Goal: Transaction & Acquisition: Subscribe to service/newsletter

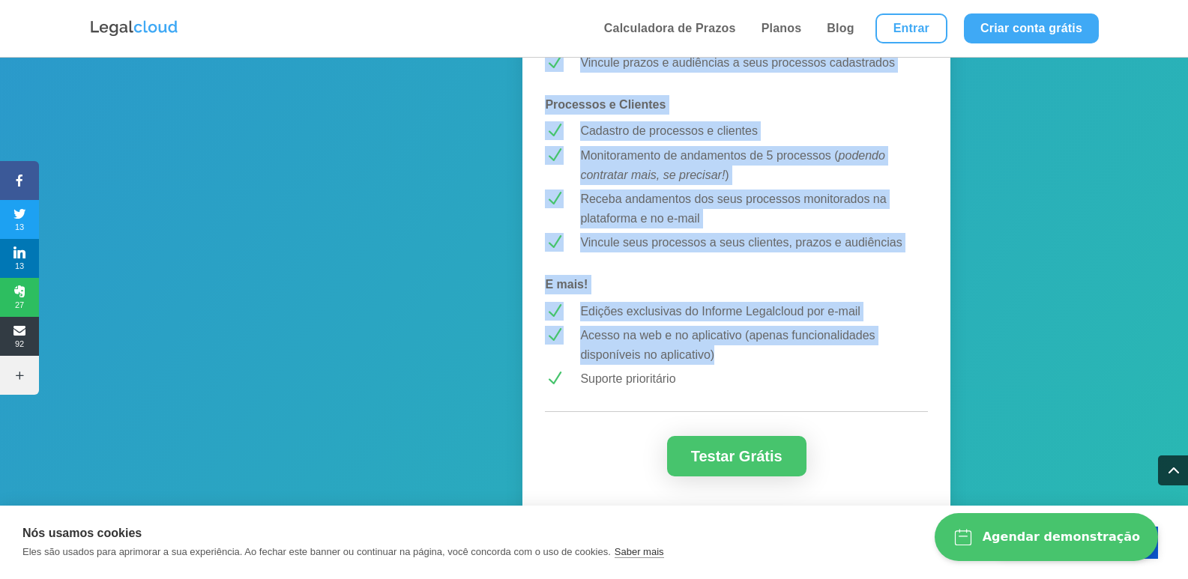
scroll to position [1274, 0]
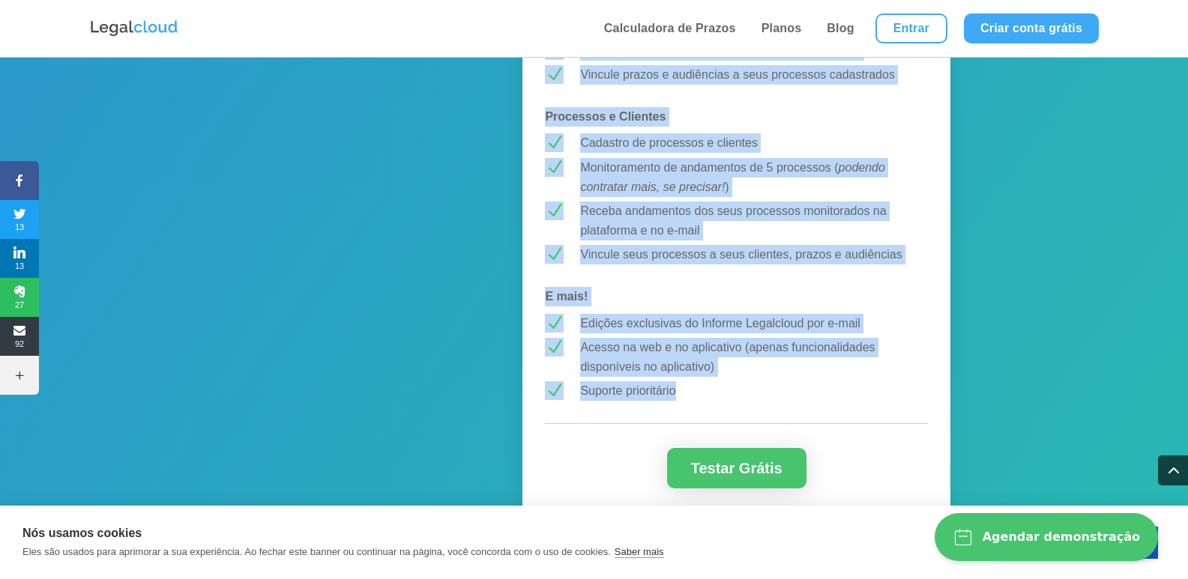
drag, startPoint x: 548, startPoint y: 124, endPoint x: 713, endPoint y: 391, distance: 313.5
copy div "Loremipsumd si Ametco Adipiscinge S Doei TEM, INC, UTL e DOL M Aliq en 994 admi…"
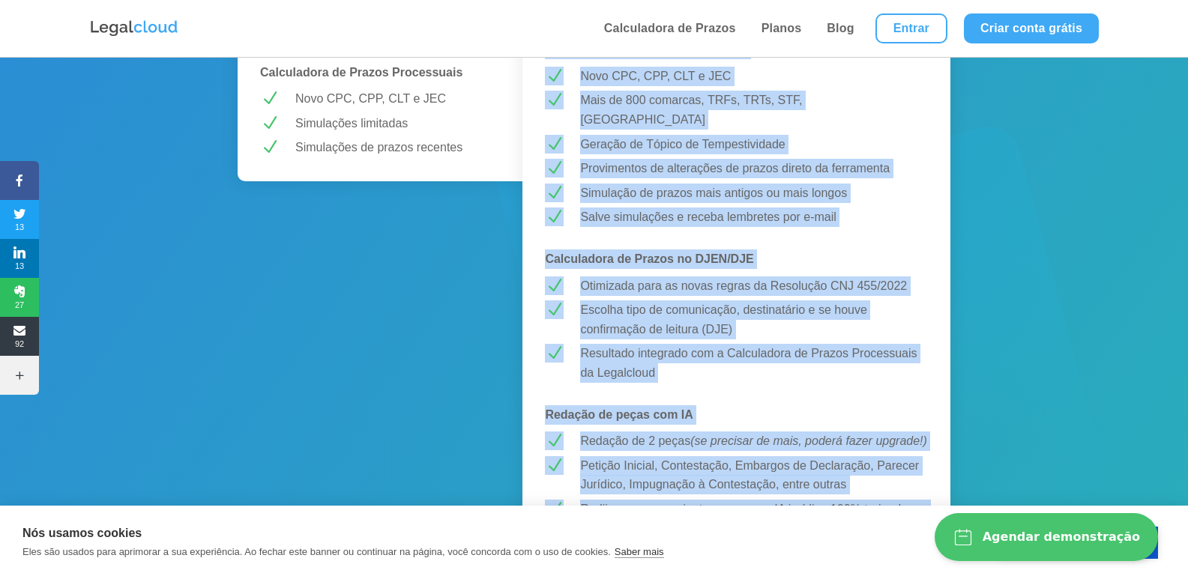
scroll to position [599, 0]
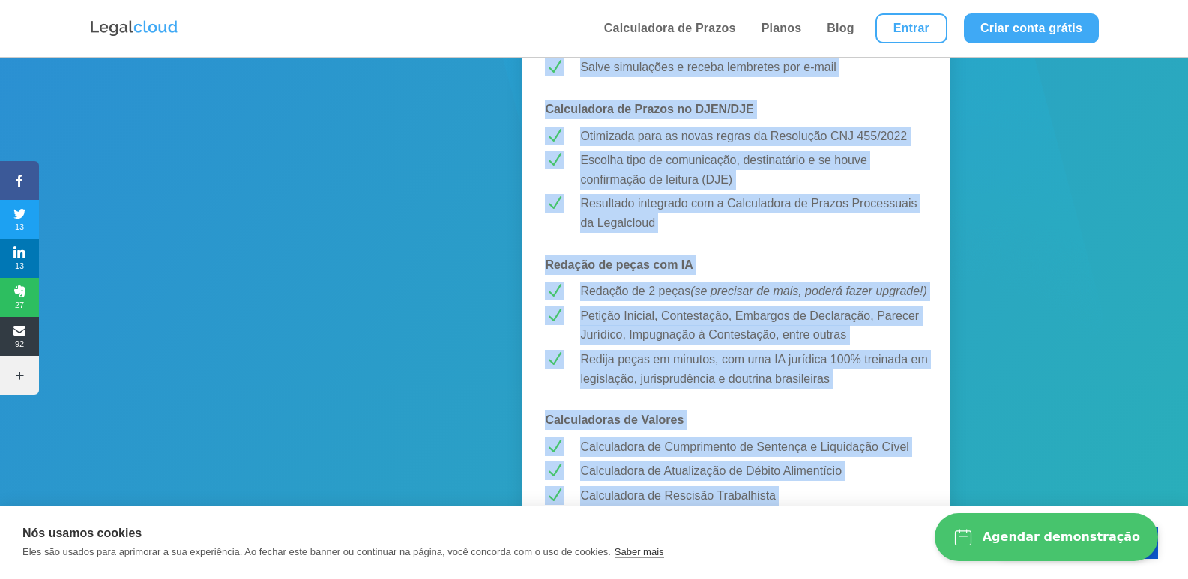
click at [149, 28] on img at bounding box center [134, 28] width 90 height 19
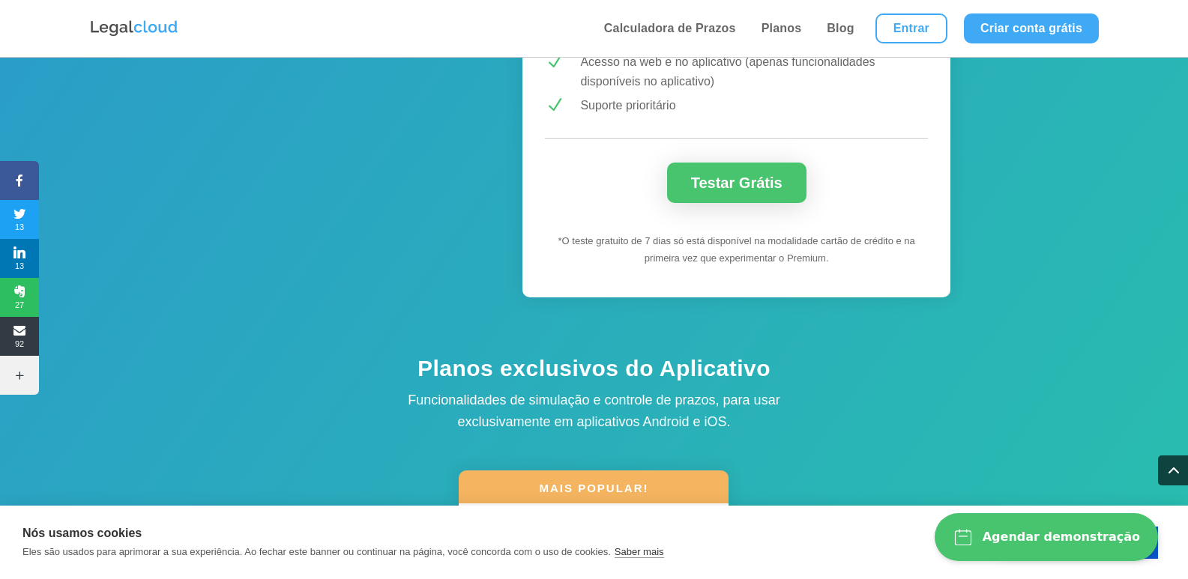
scroll to position [1573, 0]
